Goal: Navigation & Orientation: Find specific page/section

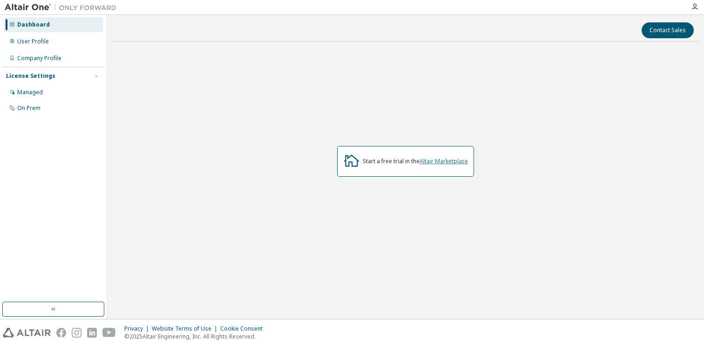
click at [441, 162] on link "Altair Marketplace" at bounding box center [444, 161] width 48 height 8
